Goal: Find specific fact: Find specific page/section

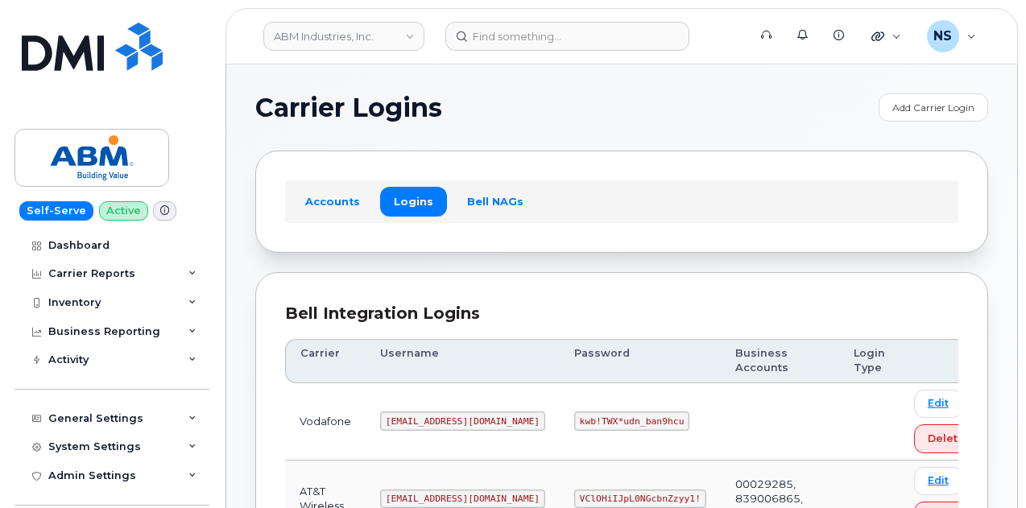
scroll to position [171, 0]
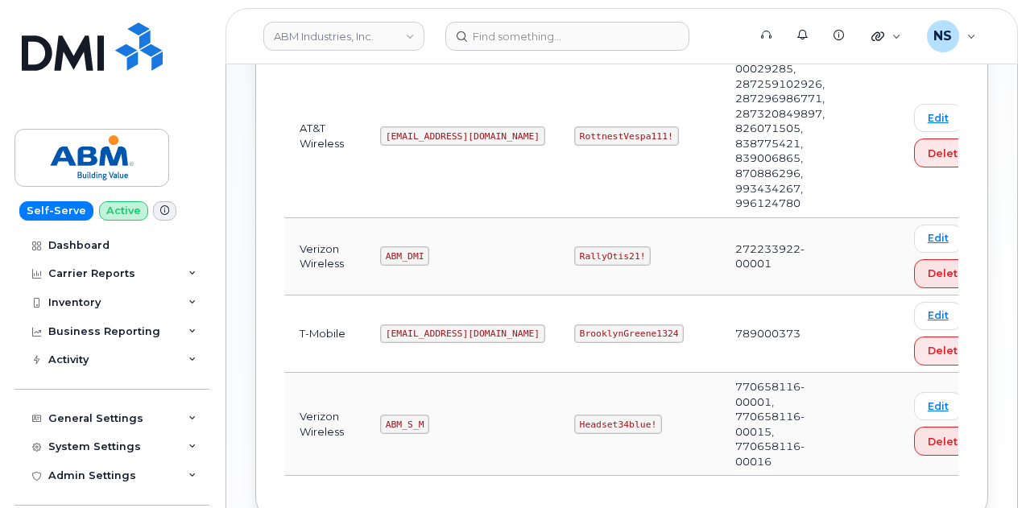
scroll to position [402, 0]
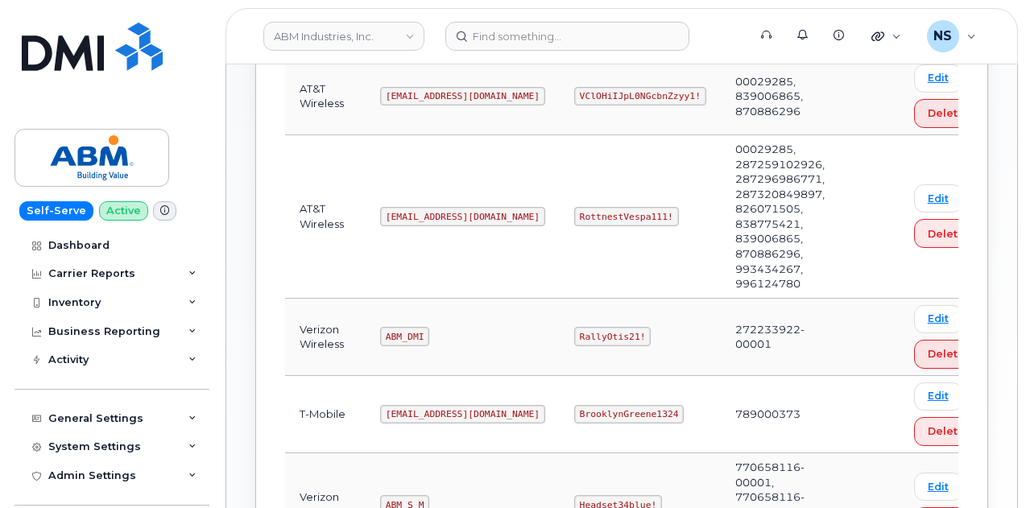
click at [410, 215] on code "[EMAIL_ADDRESS][DOMAIN_NAME]" at bounding box center [462, 216] width 165 height 19
copy code "[EMAIL_ADDRESS][DOMAIN_NAME]"
click at [574, 220] on code "RottnestVespa111!" at bounding box center [626, 216] width 105 height 19
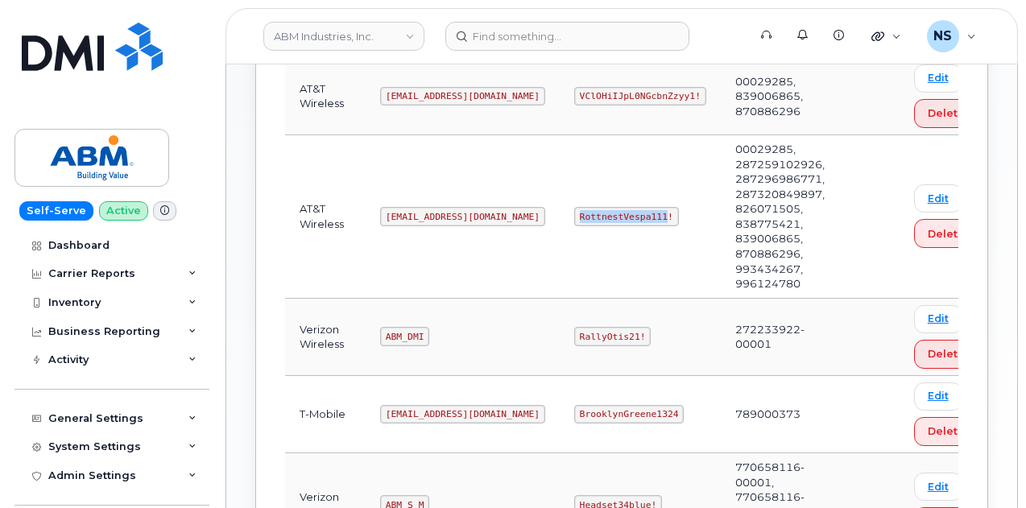
click at [574, 220] on code "RottnestVespa111!" at bounding box center [626, 216] width 105 height 19
click at [574, 219] on code "RottnestVespa111!" at bounding box center [626, 216] width 105 height 19
copy code "RottnestVespa111!"
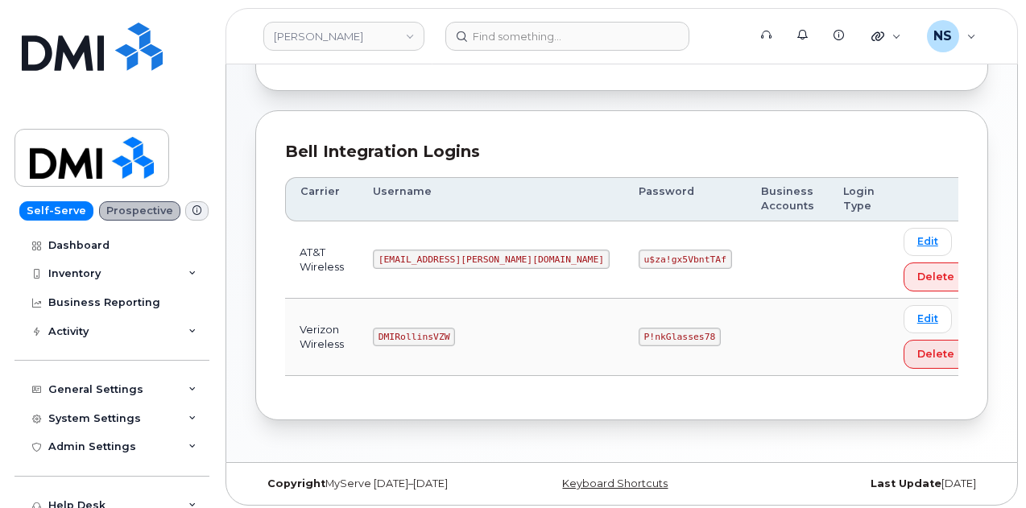
scroll to position [163, 0]
click at [413, 246] on td "[EMAIL_ADDRESS][PERSON_NAME][DOMAIN_NAME]" at bounding box center [491, 259] width 266 height 77
click at [414, 246] on td "[EMAIL_ADDRESS][PERSON_NAME][DOMAIN_NAME]" at bounding box center [491, 259] width 266 height 77
copy code "[EMAIL_ADDRESS][PERSON_NAME][DOMAIN_NAME]"
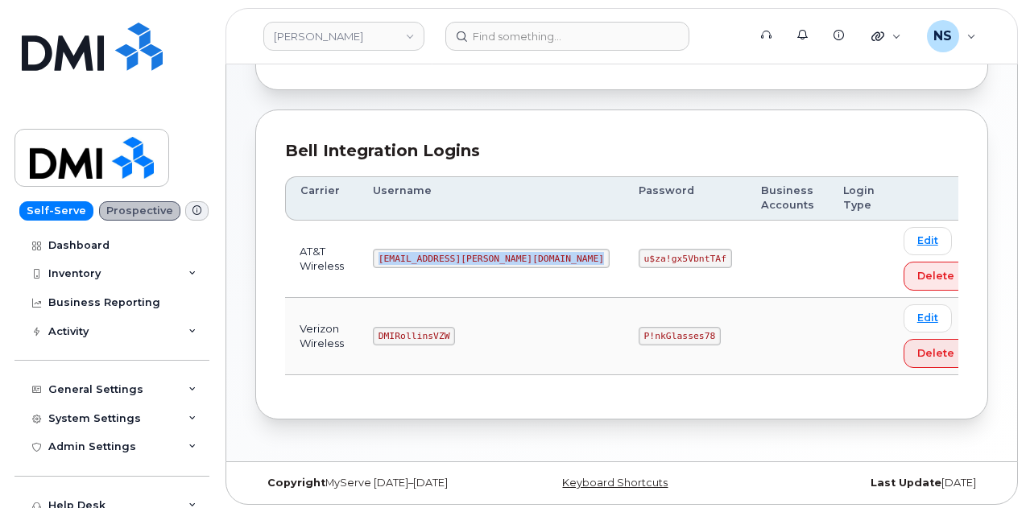
drag, startPoint x: 449, startPoint y: 269, endPoint x: 454, endPoint y: 261, distance: 9.4
click at [449, 268] on td "[EMAIL_ADDRESS][PERSON_NAME][DOMAIN_NAME]" at bounding box center [491, 259] width 266 height 77
click at [456, 257] on code "[EMAIL_ADDRESS][PERSON_NAME][DOMAIN_NAME]" at bounding box center [491, 258] width 237 height 19
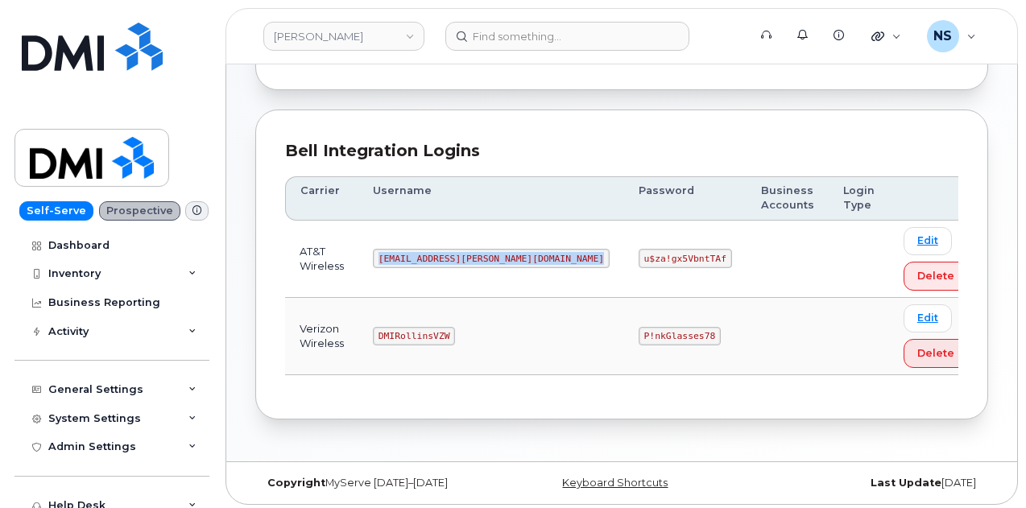
click at [456, 257] on code "[EMAIL_ADDRESS][PERSON_NAME][DOMAIN_NAME]" at bounding box center [491, 258] width 237 height 19
click at [624, 230] on td "u$za!gx5VbntTAf" at bounding box center [685, 259] width 122 height 77
drag, startPoint x: 496, startPoint y: 254, endPoint x: 478, endPoint y: 255, distance: 17.7
click at [493, 254] on code "[EMAIL_ADDRESS][PERSON_NAME][DOMAIN_NAME]" at bounding box center [491, 258] width 237 height 19
click at [478, 255] on code "[EMAIL_ADDRESS][PERSON_NAME][DOMAIN_NAME]" at bounding box center [491, 258] width 237 height 19
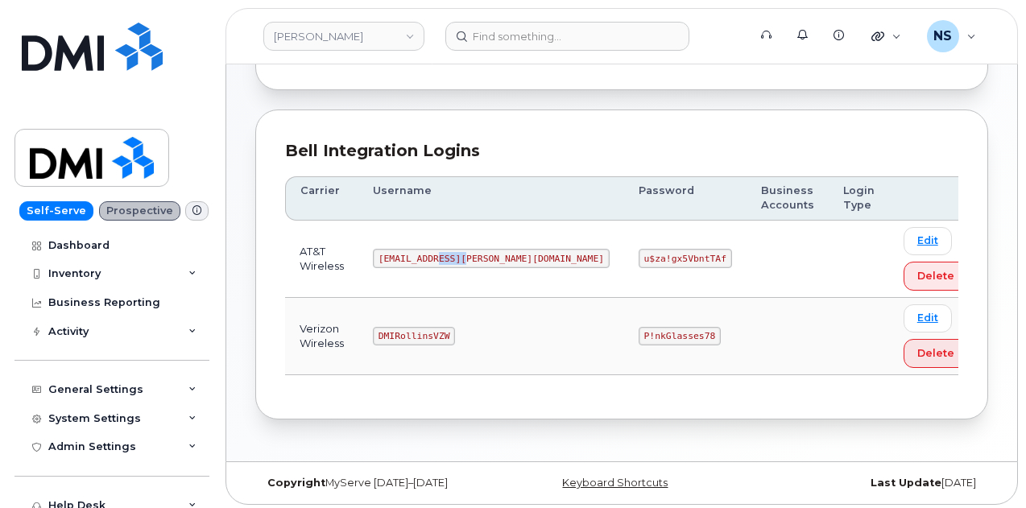
click at [478, 255] on code "[EMAIL_ADDRESS][PERSON_NAME][DOMAIN_NAME]" at bounding box center [491, 258] width 237 height 19
copy code "[EMAIL_ADDRESS][PERSON_NAME][DOMAIN_NAME]"
click at [638, 263] on code "u$za!gx5VbntTAf" at bounding box center [684, 258] width 93 height 19
click at [638, 262] on code "u$za!gx5VbntTAf" at bounding box center [684, 258] width 93 height 19
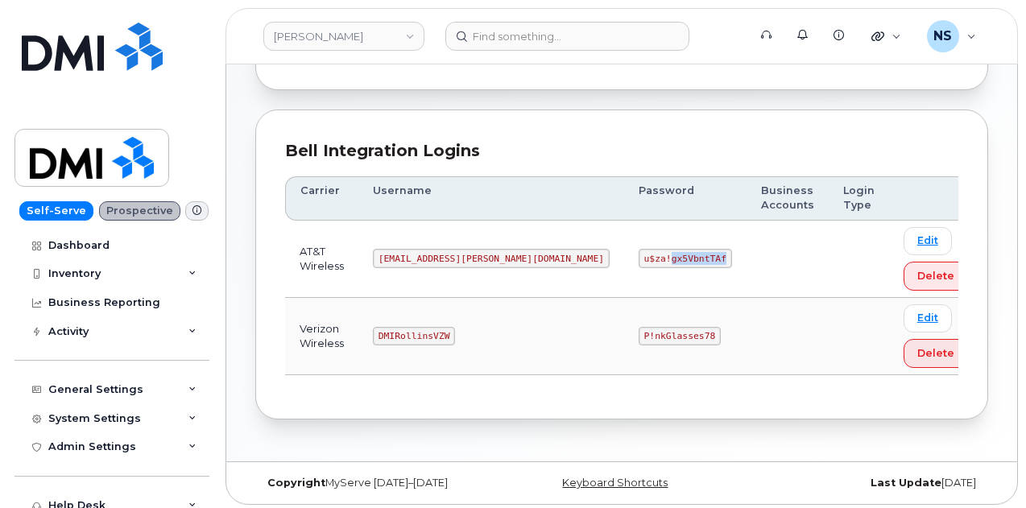
click at [638, 262] on code "u$za!gx5VbntTAf" at bounding box center [684, 258] width 93 height 19
click at [638, 258] on code "u$za!gx5VbntTAf" at bounding box center [684, 258] width 93 height 19
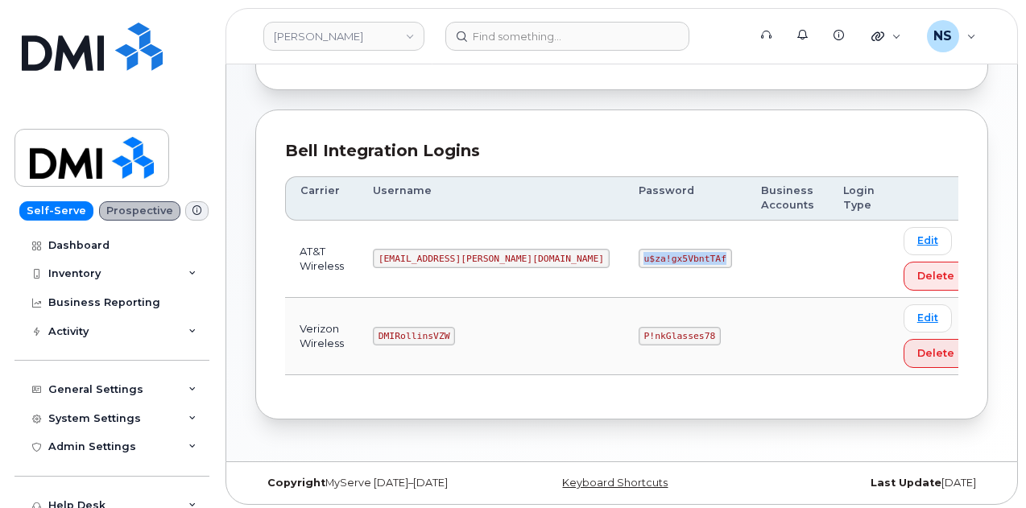
click at [638, 258] on code "u$za!gx5VbntTAf" at bounding box center [684, 258] width 93 height 19
